Goal: Information Seeking & Learning: Find specific fact

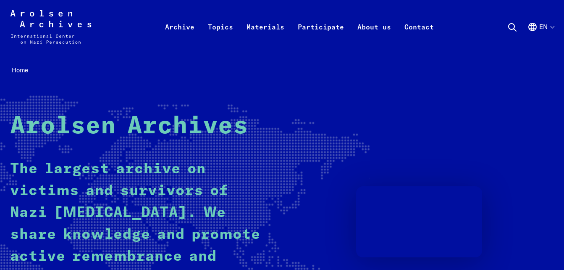
click at [508, 28] on icon at bounding box center [513, 27] width 10 height 10
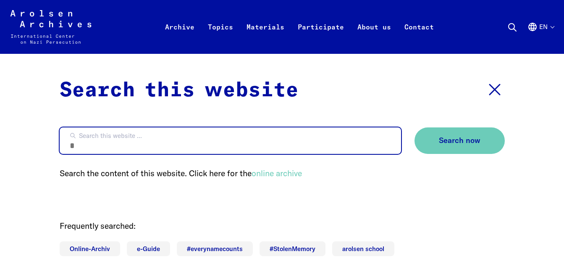
click at [258, 136] on input "Search this website ..." at bounding box center [231, 140] width 342 height 26
type input "**********"
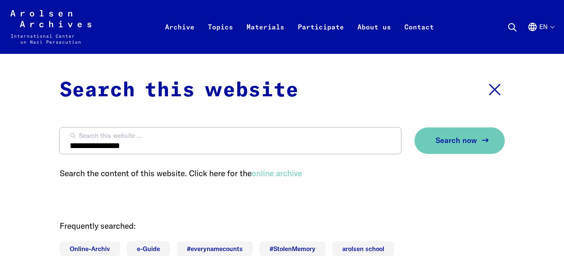
click at [474, 139] on span "Search now" at bounding box center [457, 140] width 42 height 9
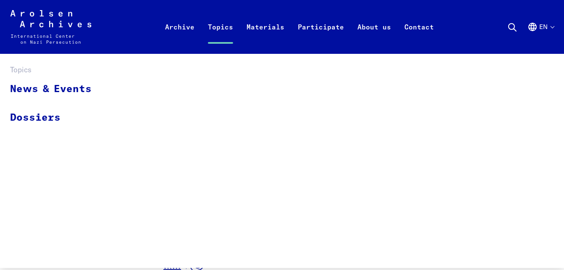
click at [229, 31] on link "Topics" at bounding box center [220, 37] width 39 height 34
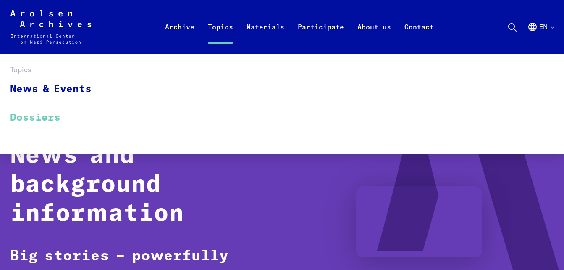
click at [71, 111] on link "Dossiers" at bounding box center [56, 117] width 92 height 28
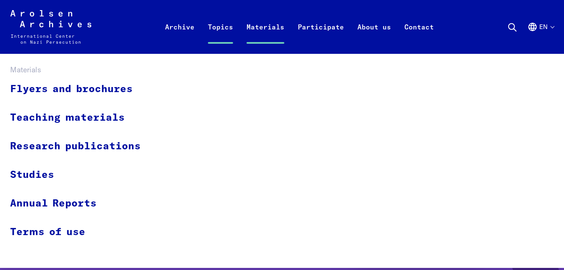
click at [262, 28] on link "Materials" at bounding box center [265, 37] width 51 height 34
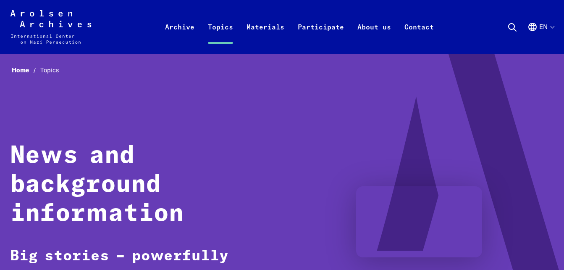
click at [545, 23] on button "en" at bounding box center [541, 37] width 26 height 30
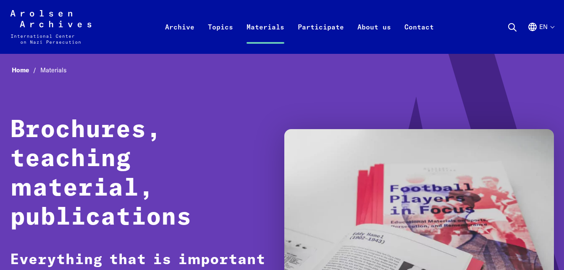
click at [546, 24] on button "en" at bounding box center [541, 37] width 26 height 30
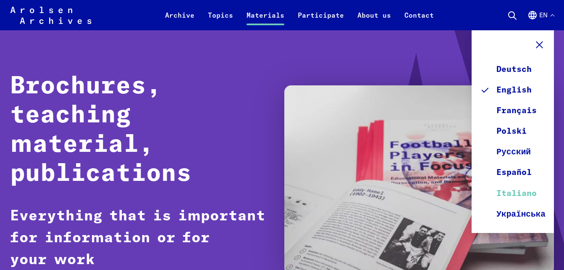
scroll to position [44, 0]
click at [527, 131] on link "Polski" at bounding box center [513, 131] width 66 height 21
